Goal: Find specific page/section: Find specific page/section

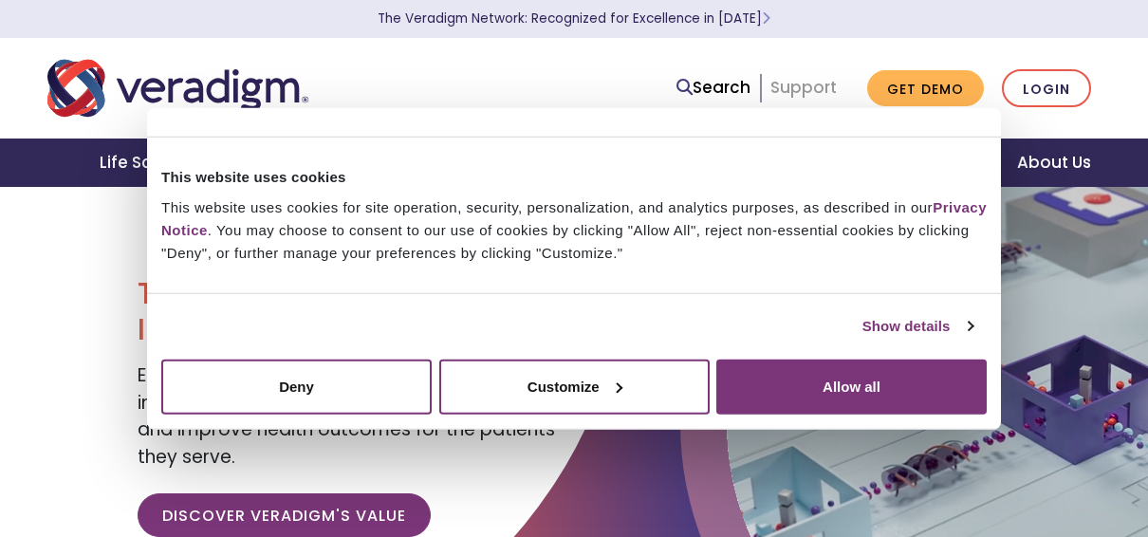
click at [824, 85] on link "Support" at bounding box center [803, 87] width 66 height 23
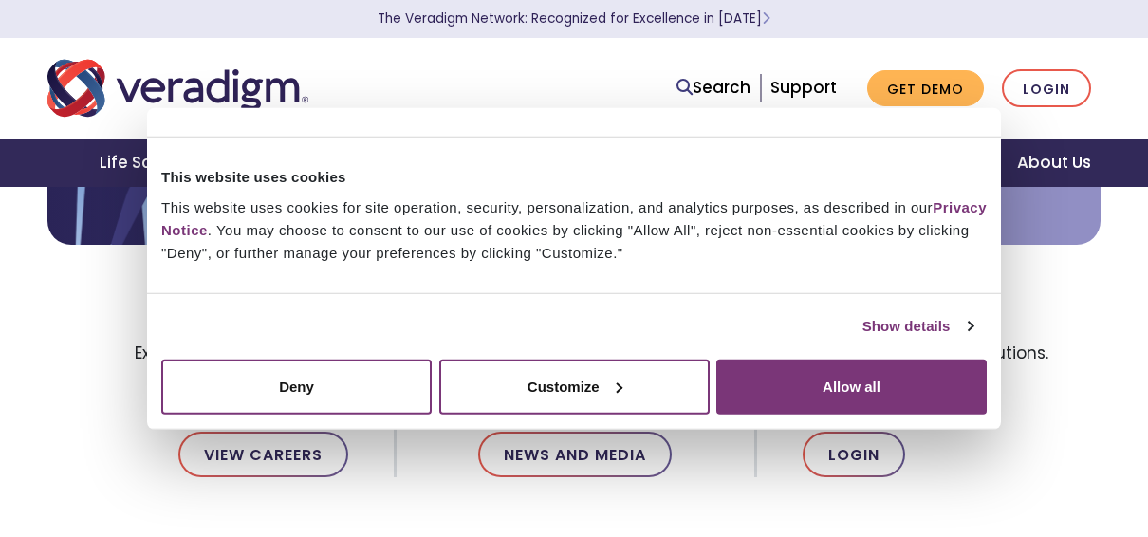
scroll to position [532, 0]
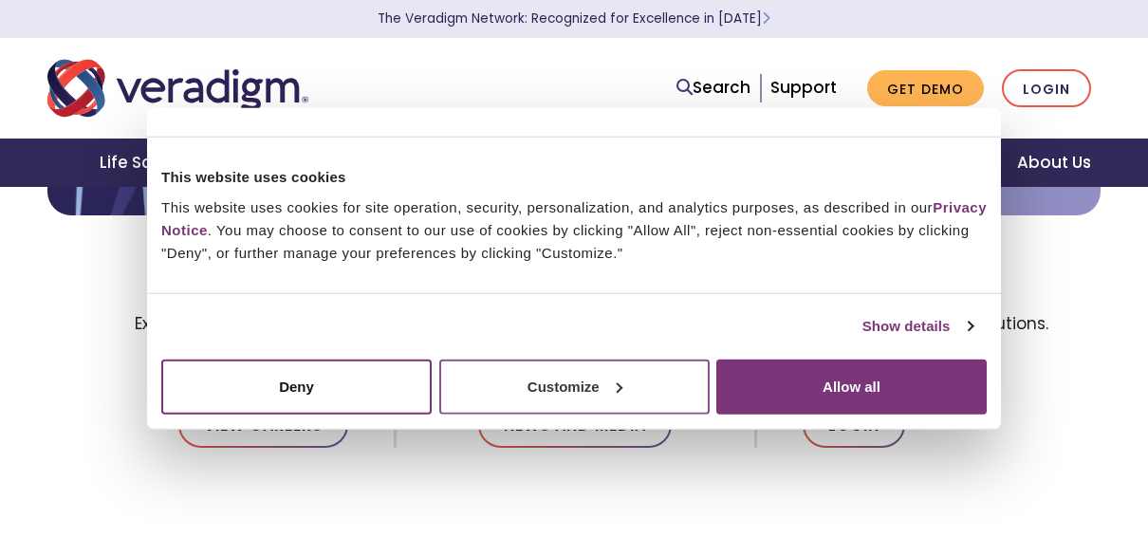
click at [564, 391] on button "Customize" at bounding box center [574, 386] width 270 height 55
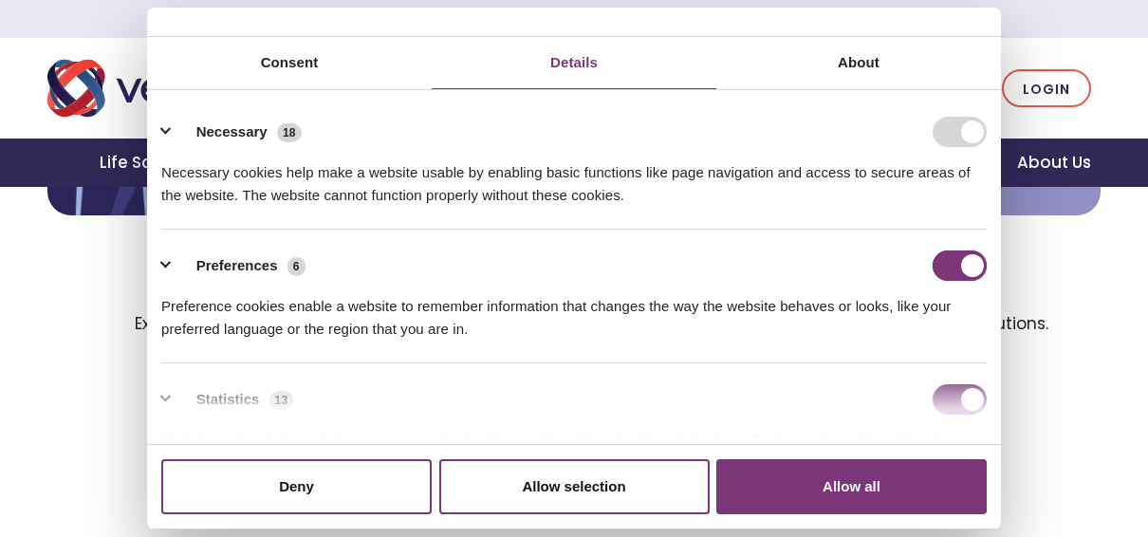
drag, startPoint x: 943, startPoint y: 258, endPoint x: 944, endPoint y: 326, distance: 68.3
click at [942, 263] on input "Preferences" at bounding box center [960, 265] width 54 height 30
checkbox input "false"
click at [946, 393] on input "Statistics" at bounding box center [960, 399] width 54 height 30
checkbox input "false"
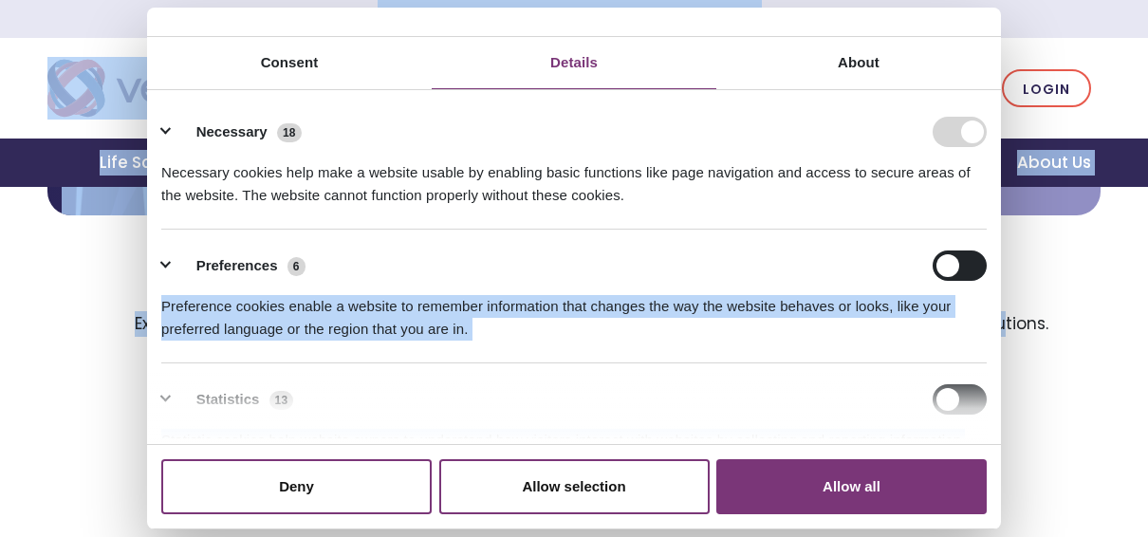
drag, startPoint x: 999, startPoint y: 251, endPoint x: 999, endPoint y: 359, distance: 107.2
click at [1000, 363] on div "Details Necessary 18 Necessary cookies help make a website usable by enabling b…" at bounding box center [574, 267] width 854 height 355
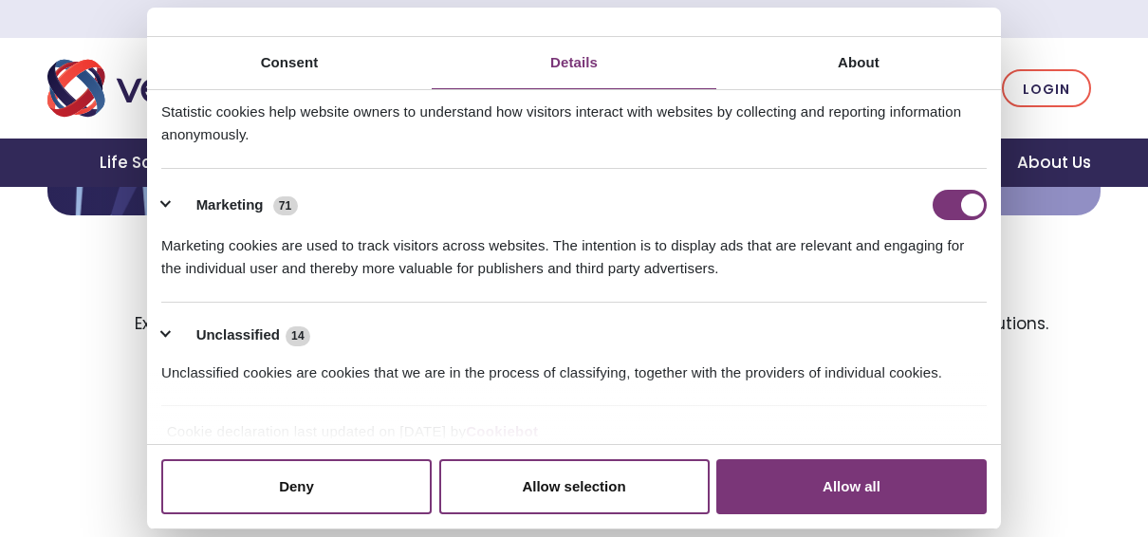
scroll to position [343, 0]
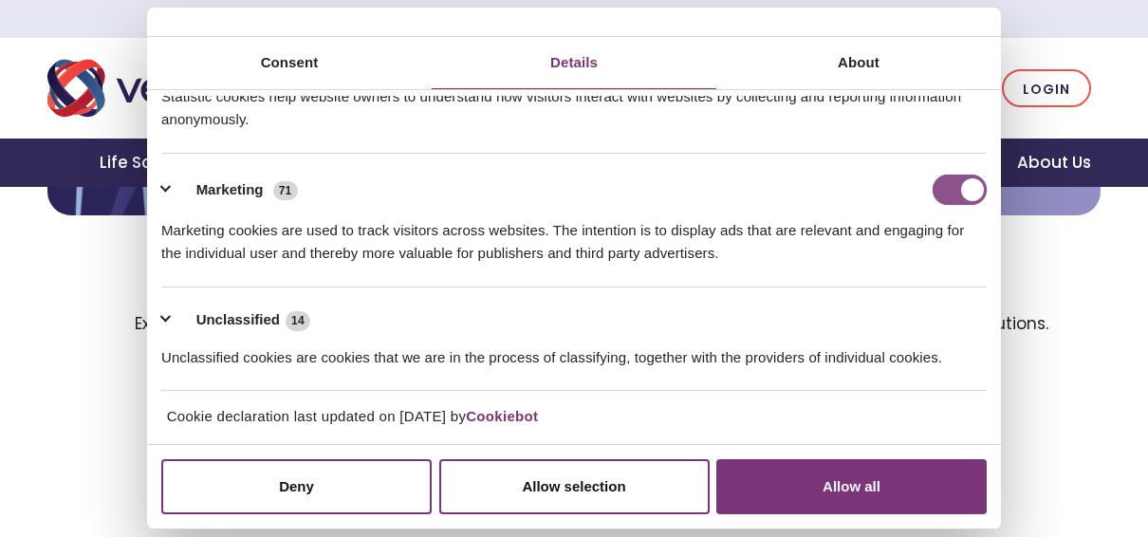
click at [935, 178] on input "Marketing" at bounding box center [960, 190] width 54 height 30
checkbox input "false"
click at [510, 488] on button "Allow selection" at bounding box center [574, 486] width 270 height 55
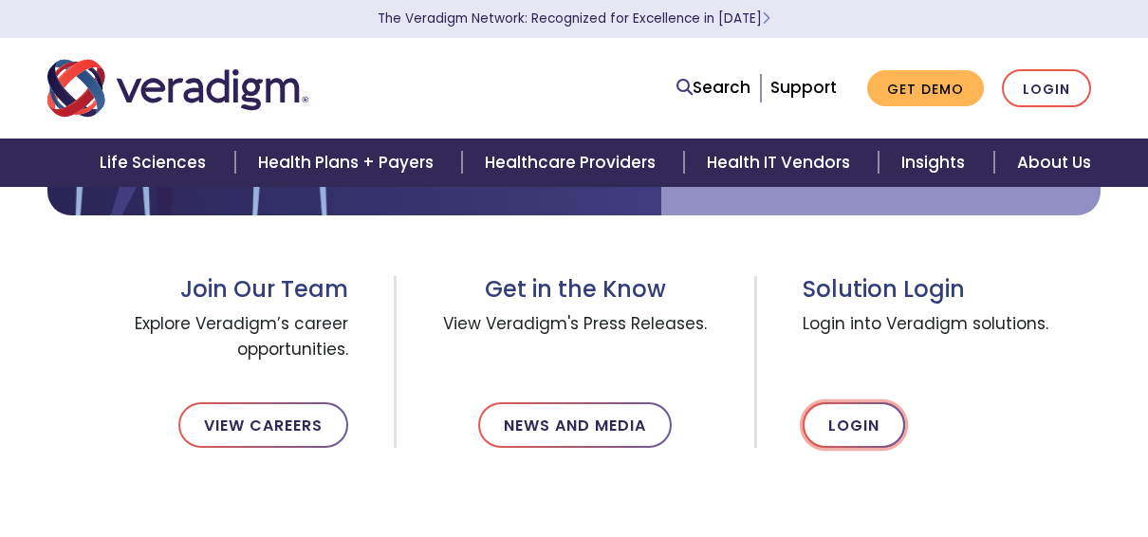
click at [861, 416] on link "Login" at bounding box center [854, 425] width 102 height 46
